Goal: Use online tool/utility: Utilize a website feature to perform a specific function

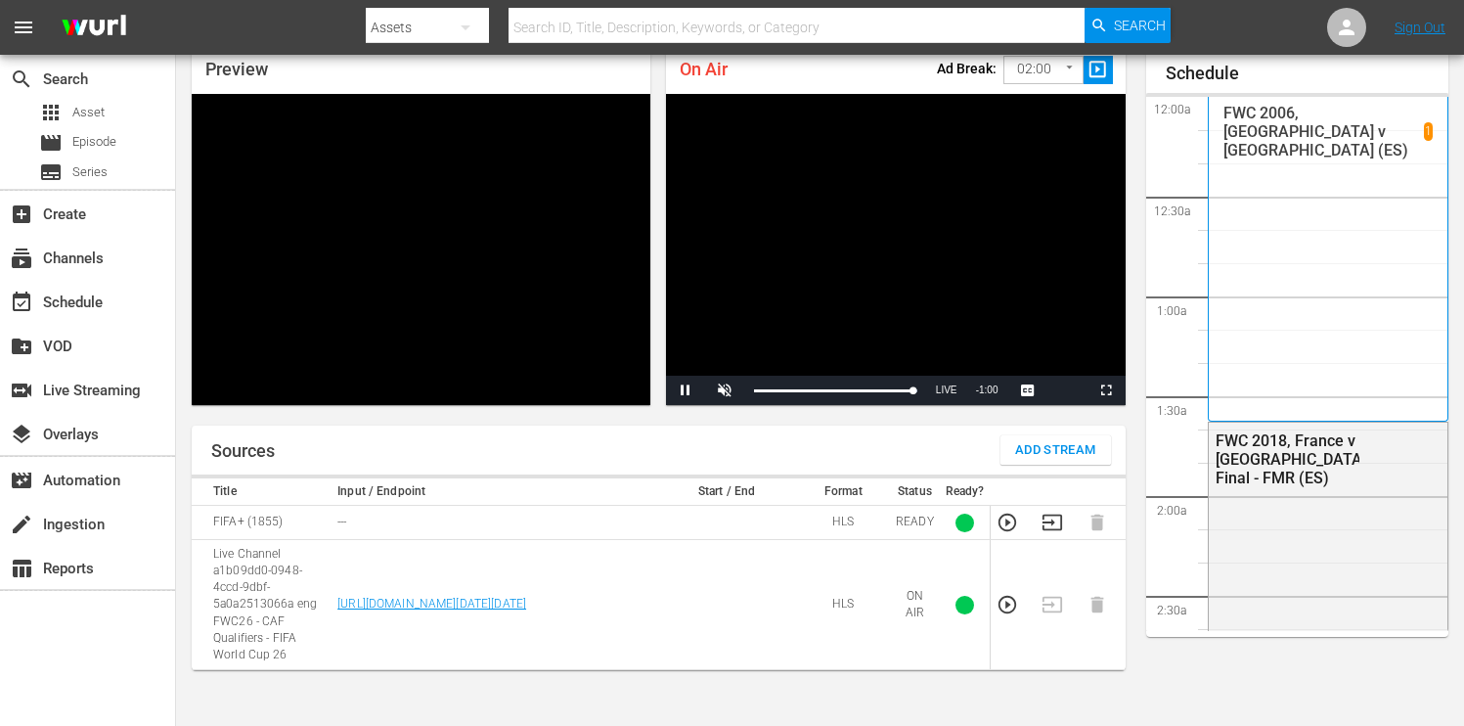
scroll to position [3385, 0]
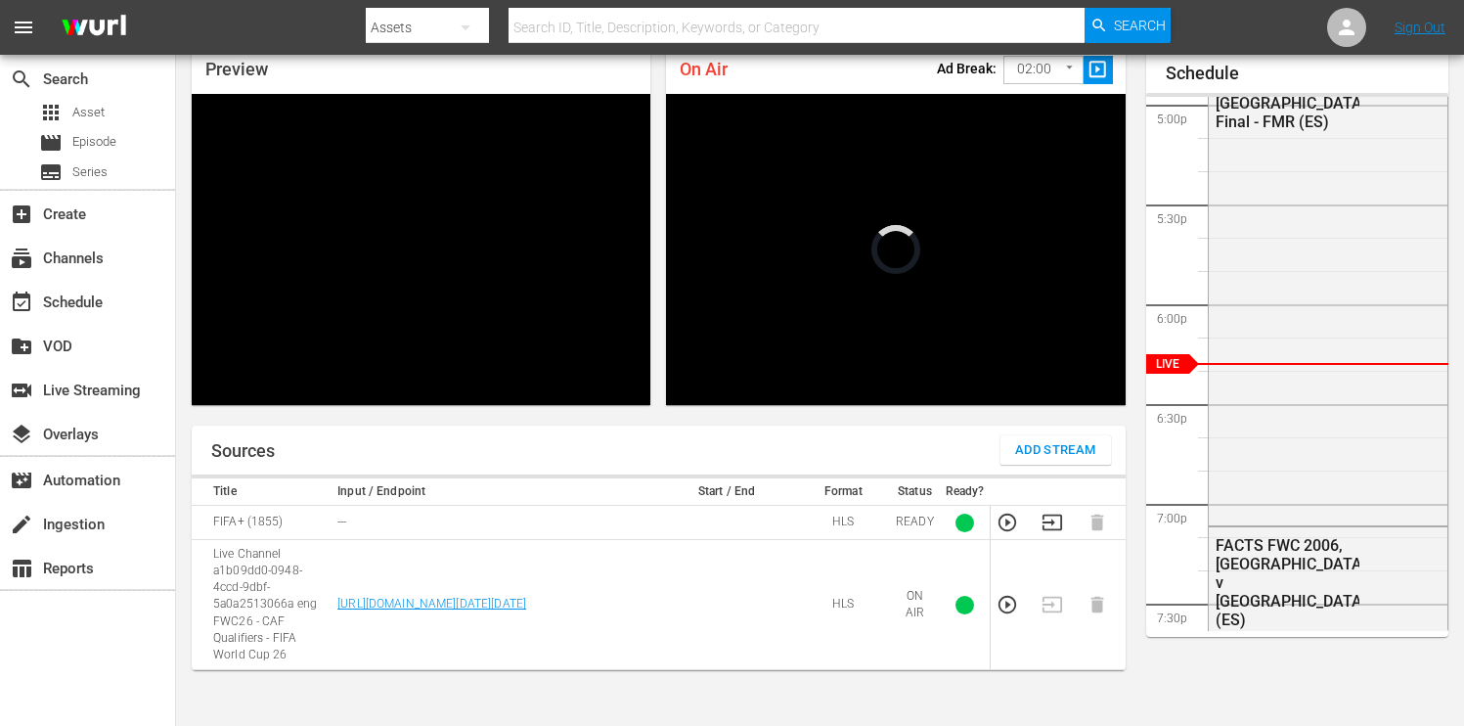
click at [1101, 68] on span "slideshow_sharp" at bounding box center [1098, 70] width 23 height 23
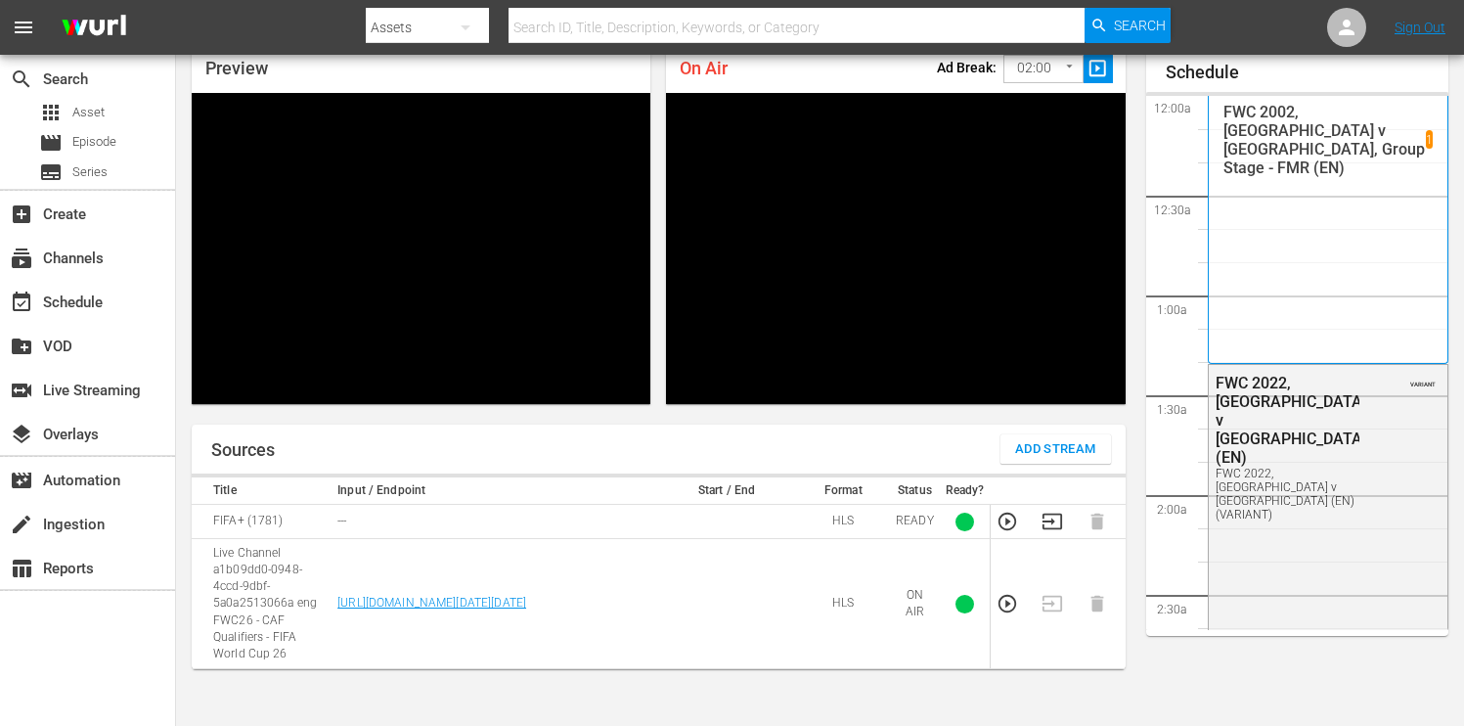
scroll to position [3385, 0]
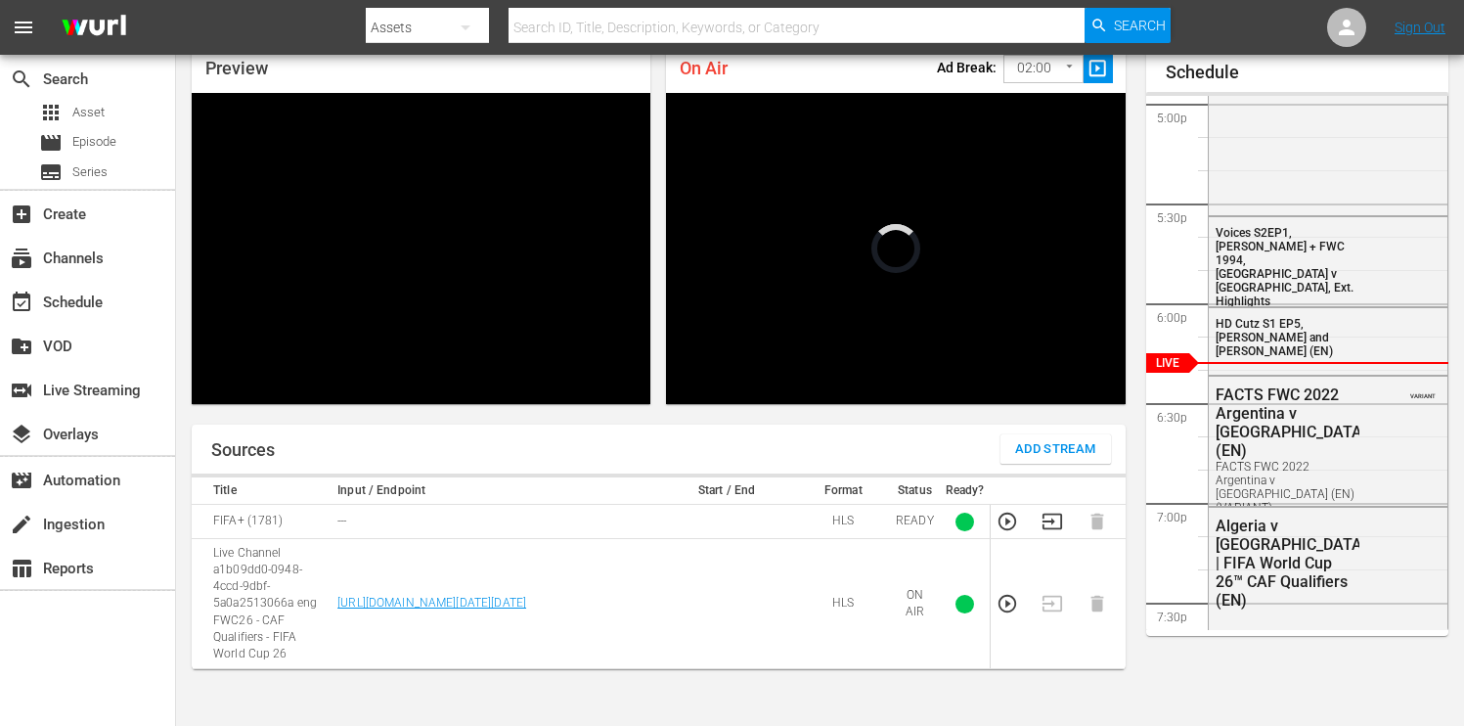
click at [1100, 72] on span "slideshow_sharp" at bounding box center [1098, 69] width 23 height 23
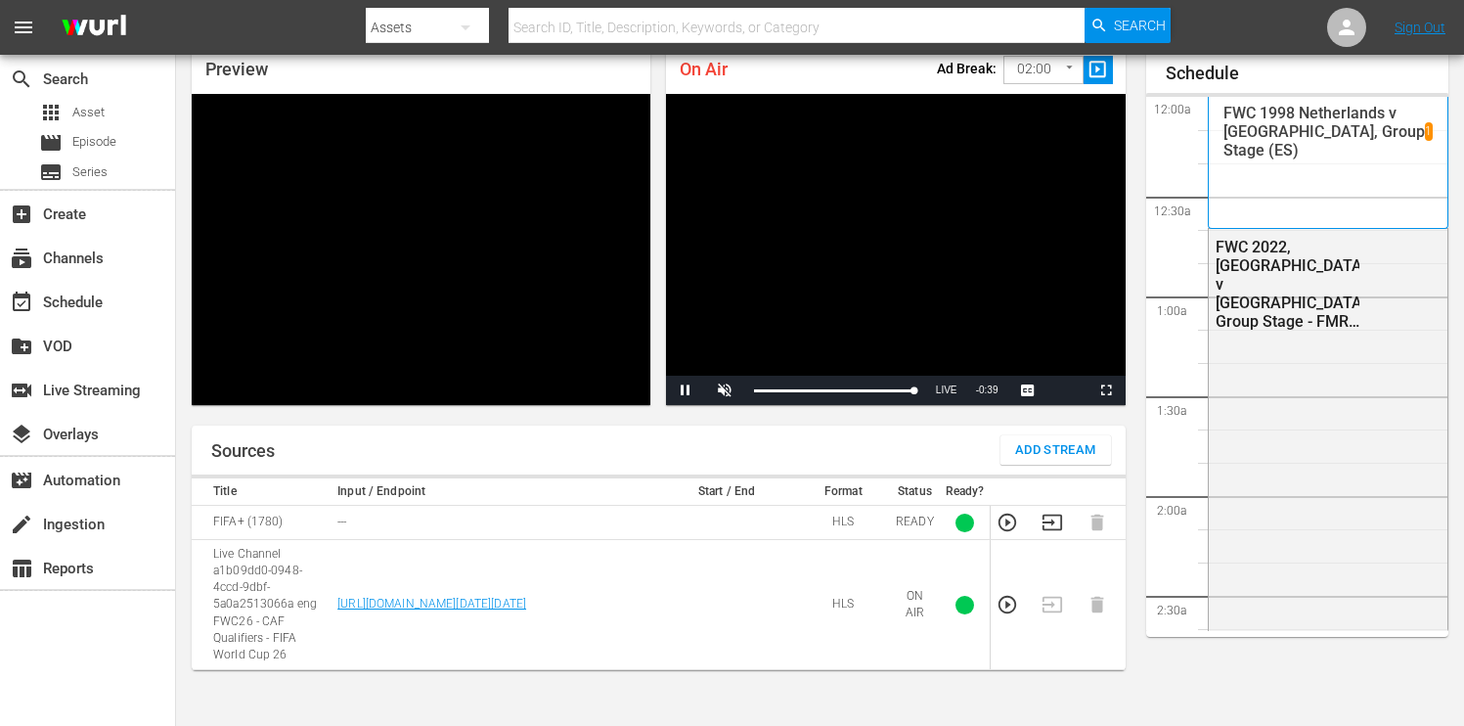
scroll to position [3386, 0]
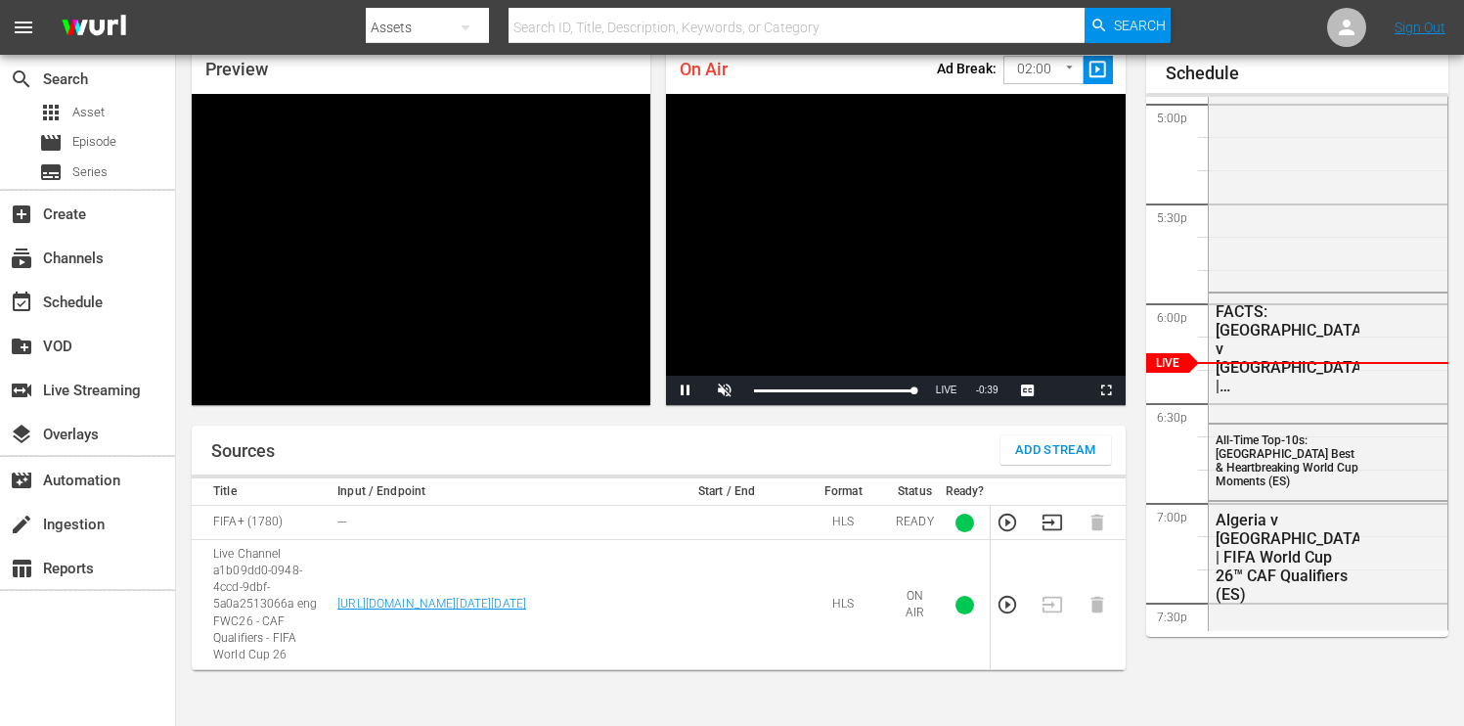
click at [1098, 68] on span "slideshow_sharp" at bounding box center [1098, 70] width 23 height 23
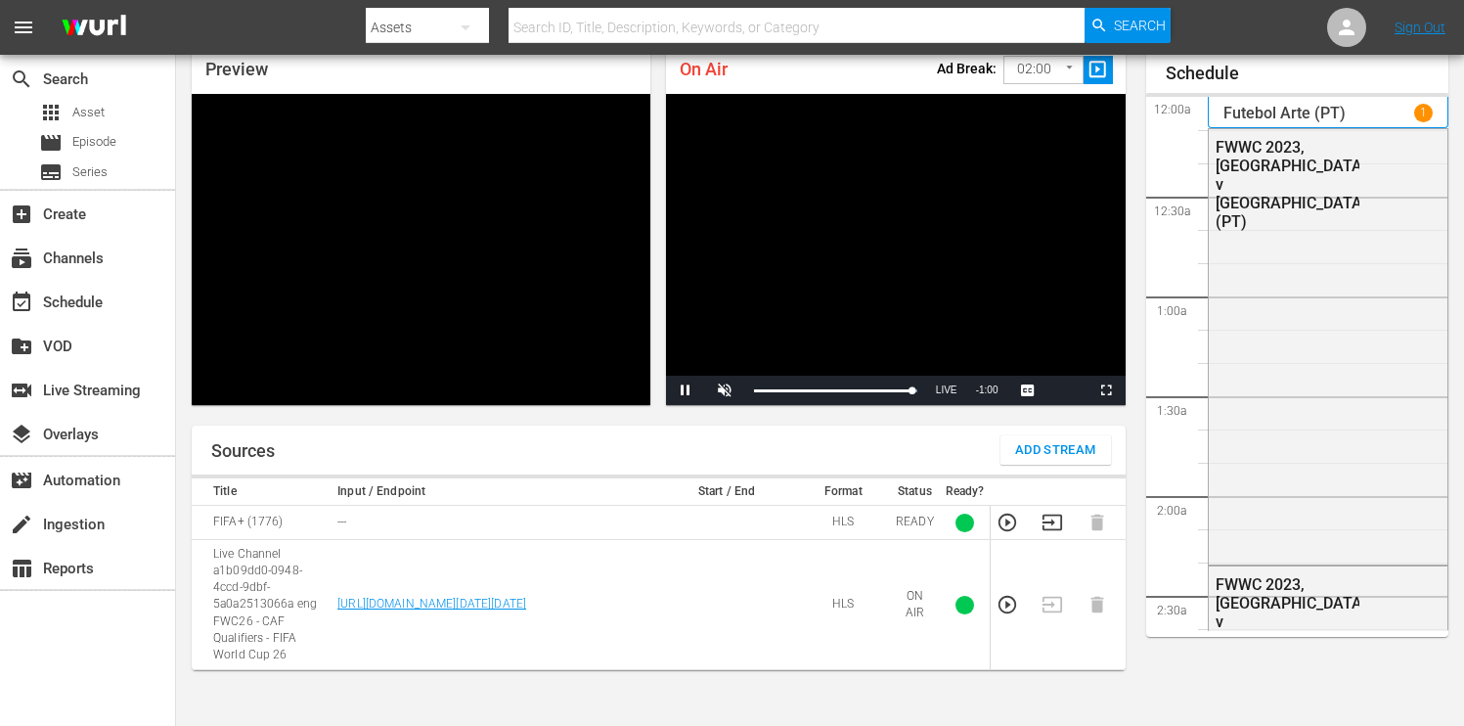
scroll to position [3386, 0]
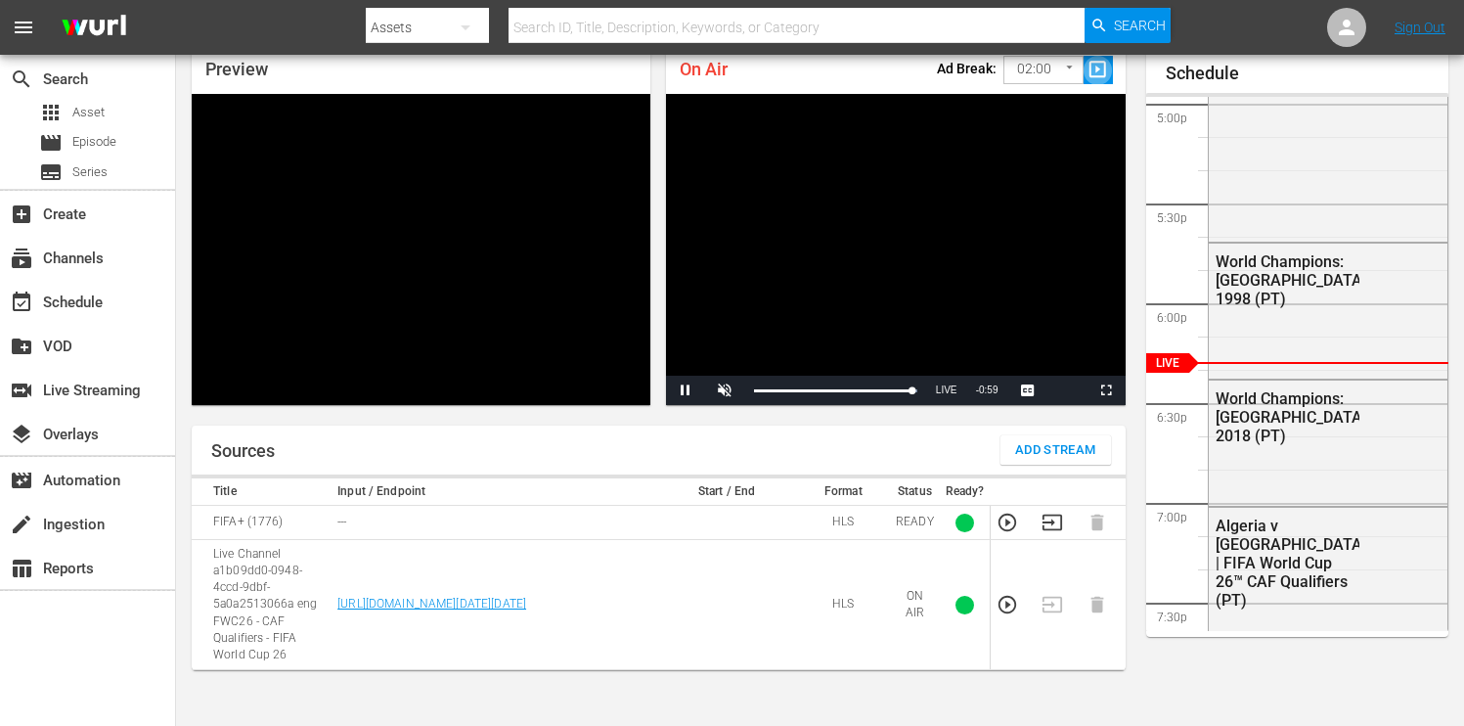
click at [1096, 72] on span "slideshow_sharp" at bounding box center [1098, 70] width 23 height 23
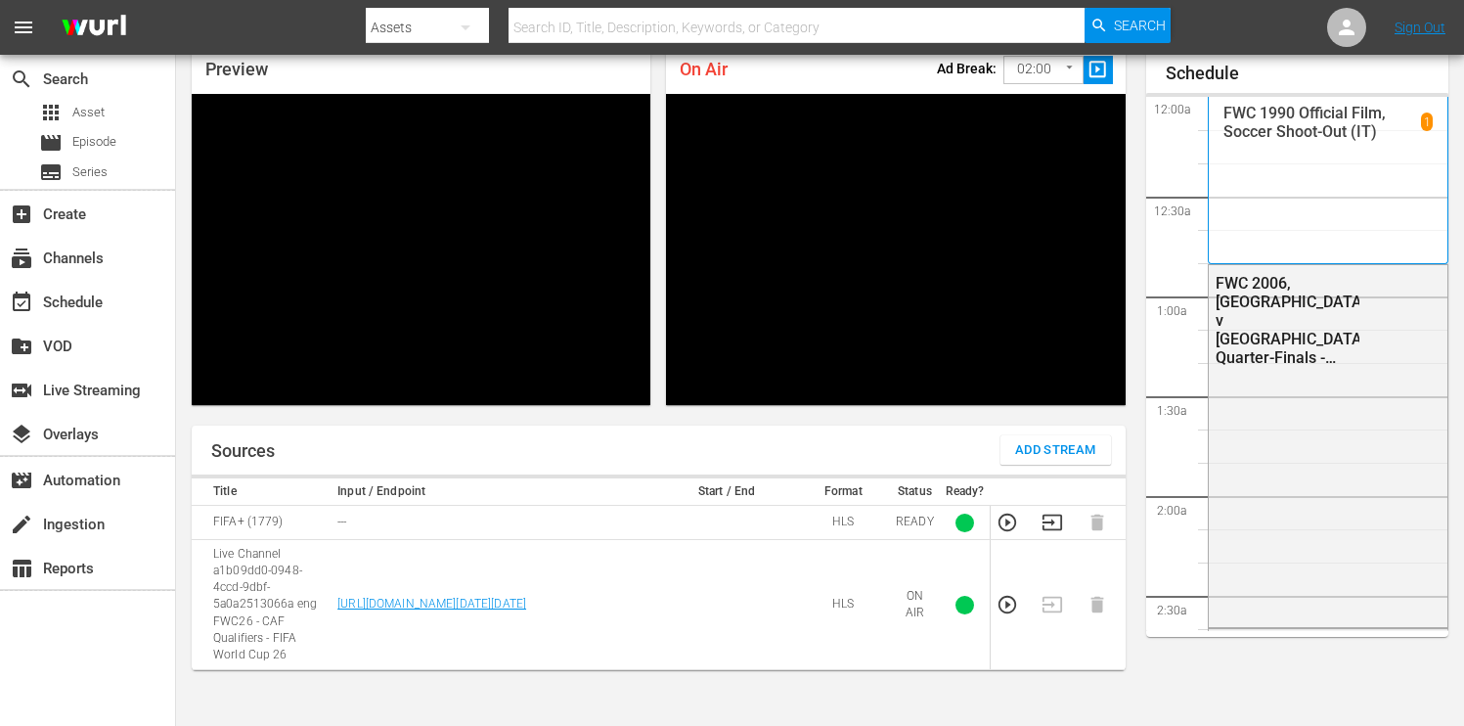
scroll to position [3385, 0]
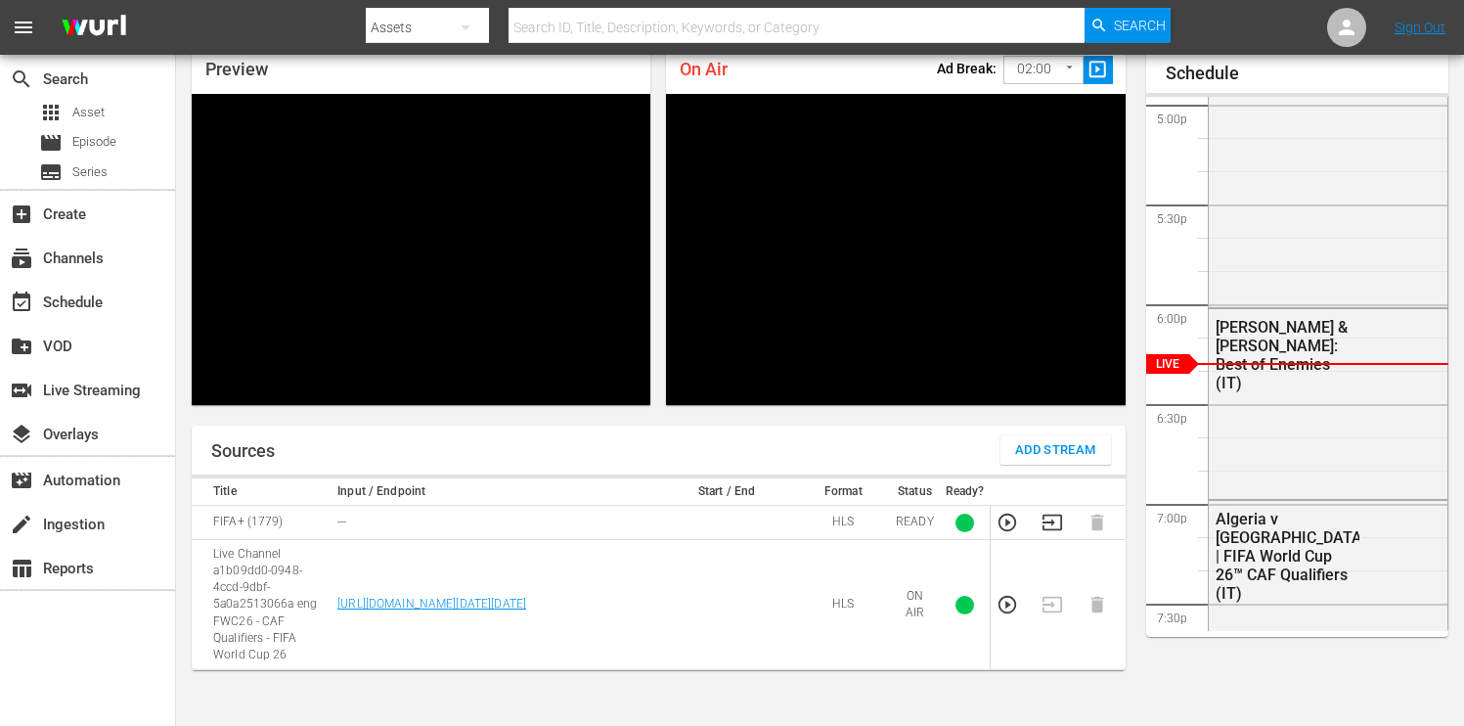
click at [1094, 68] on span "slideshow_sharp" at bounding box center [1098, 70] width 23 height 23
